Goal: Use online tool/utility

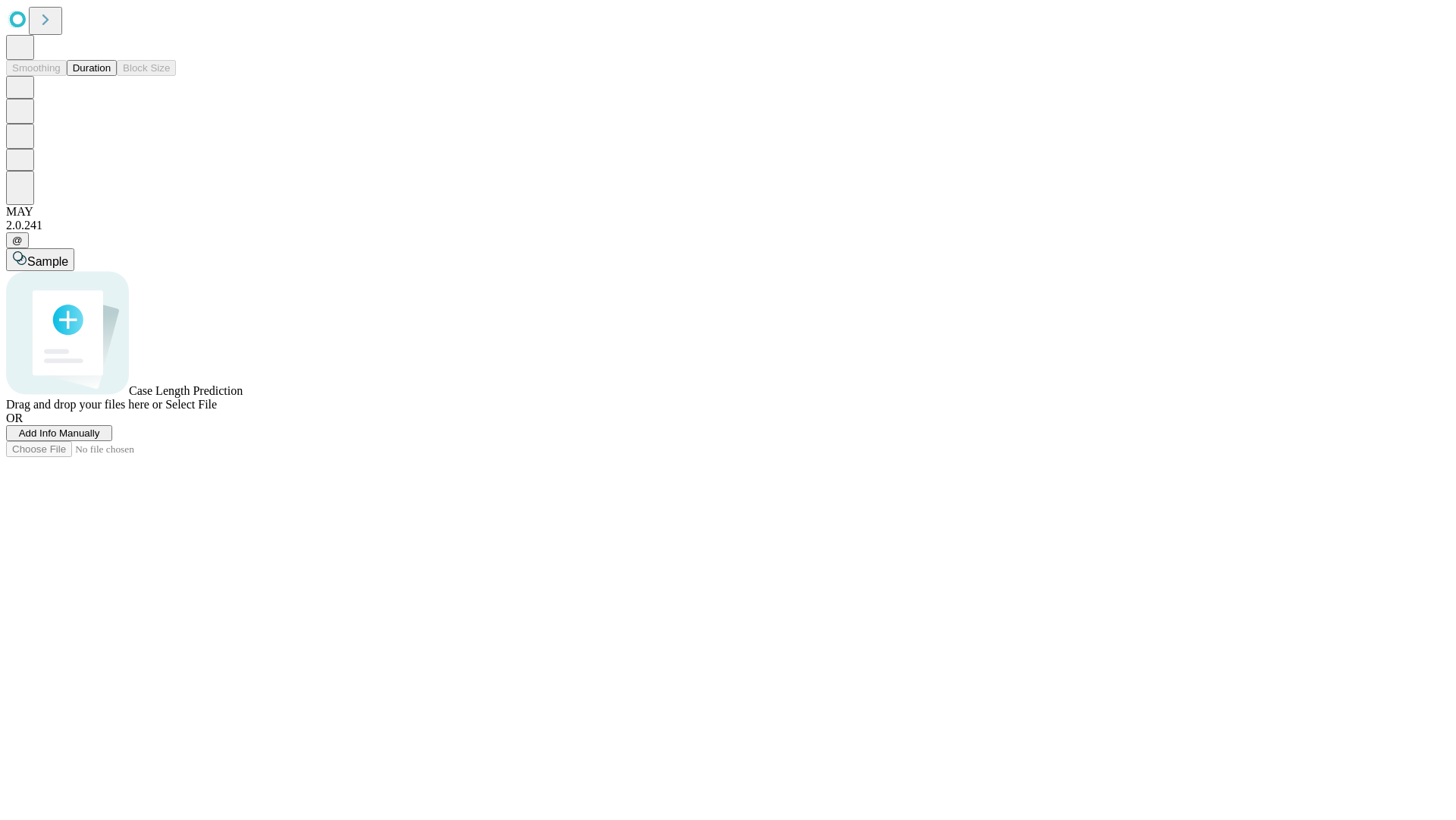
click at [111, 76] on button "Duration" at bounding box center [92, 68] width 50 height 16
click at [69, 255] on span "Sample" at bounding box center [47, 261] width 41 height 13
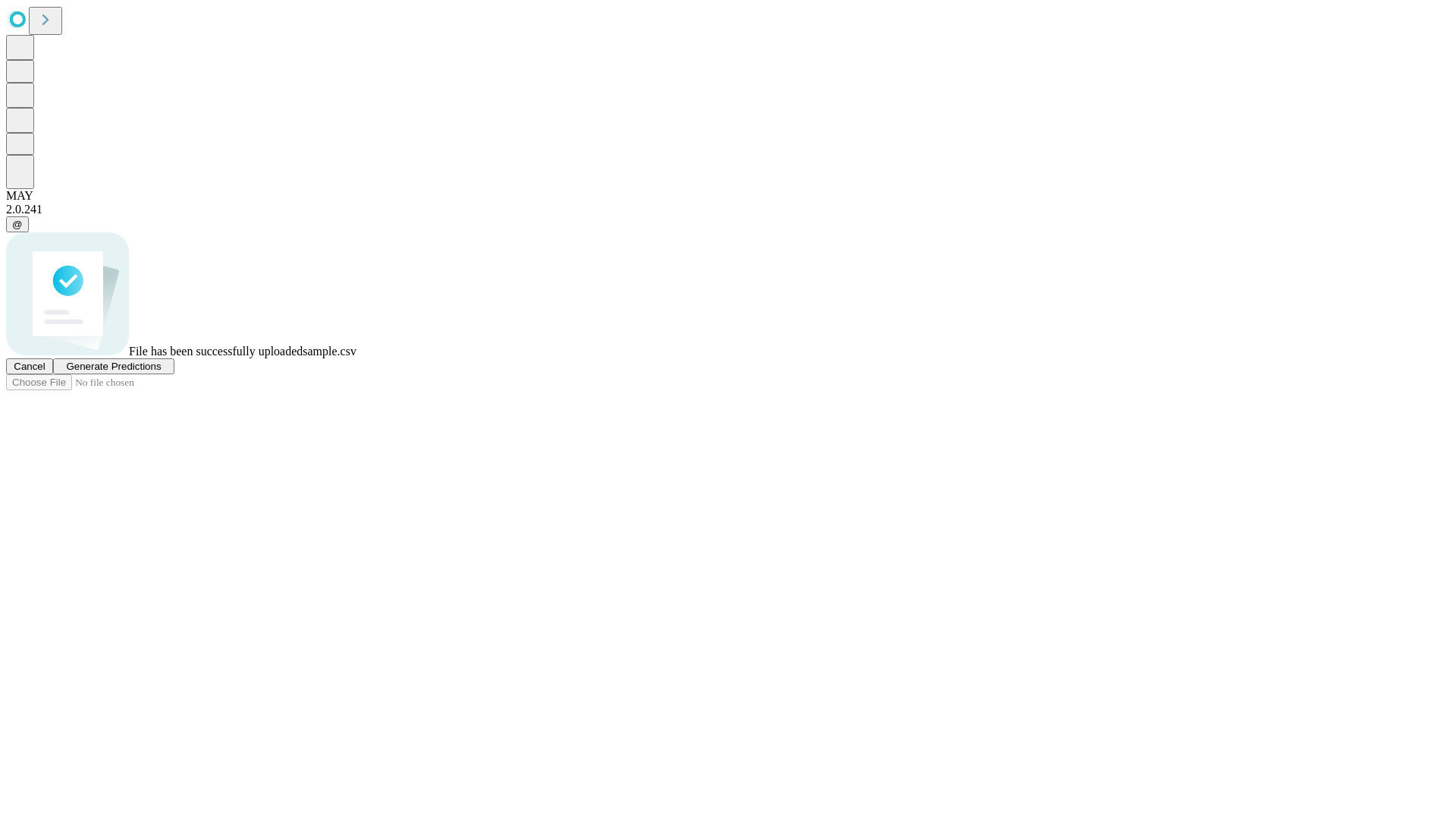
click at [160, 372] on span "Generate Predictions" at bounding box center [113, 366] width 95 height 11
